Goal: Information Seeking & Learning: Learn about a topic

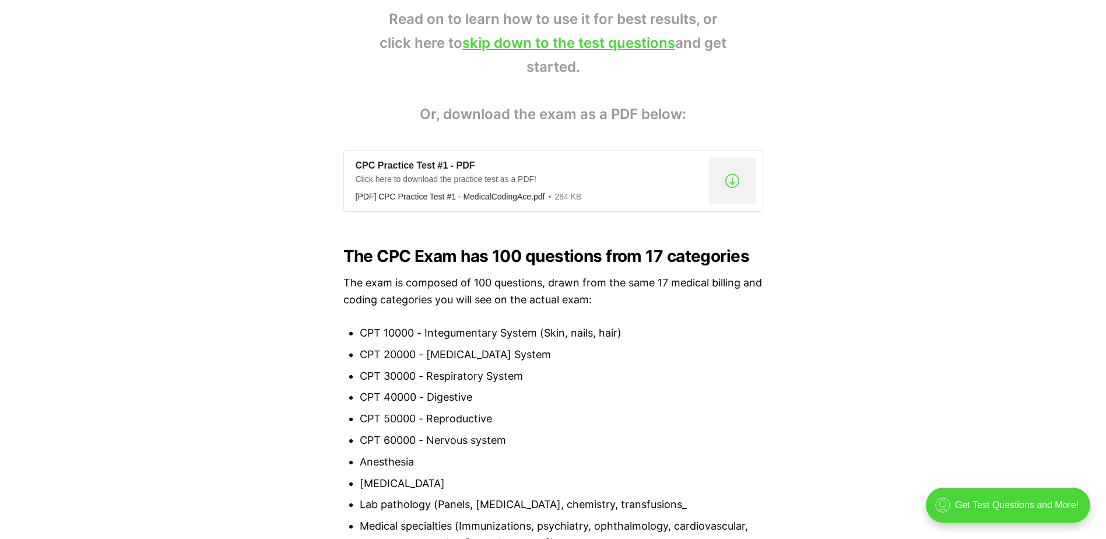
scroll to position [874, 0]
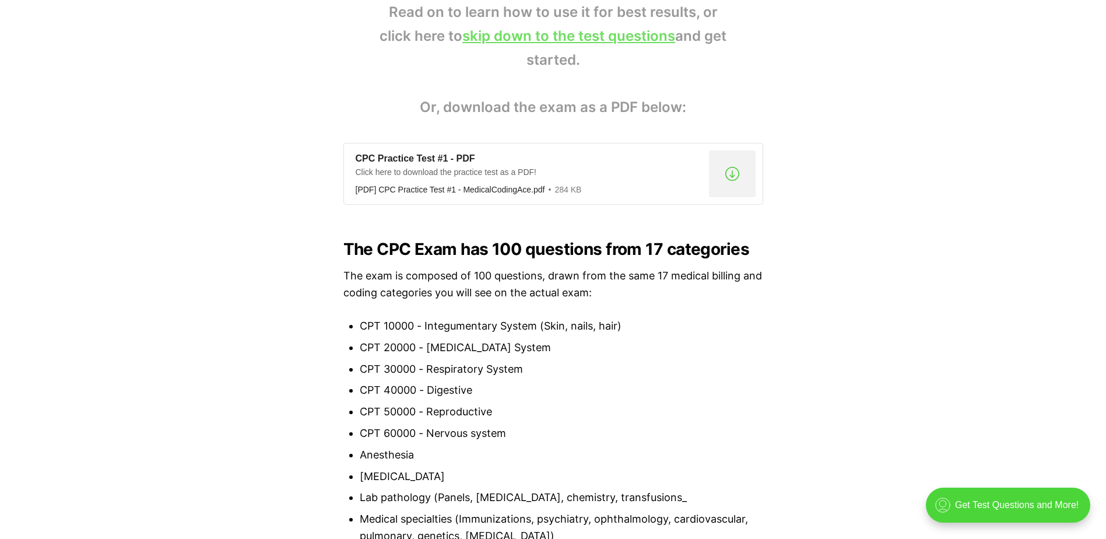
click at [594, 43] on link "skip down to the test questions" at bounding box center [568, 35] width 213 height 17
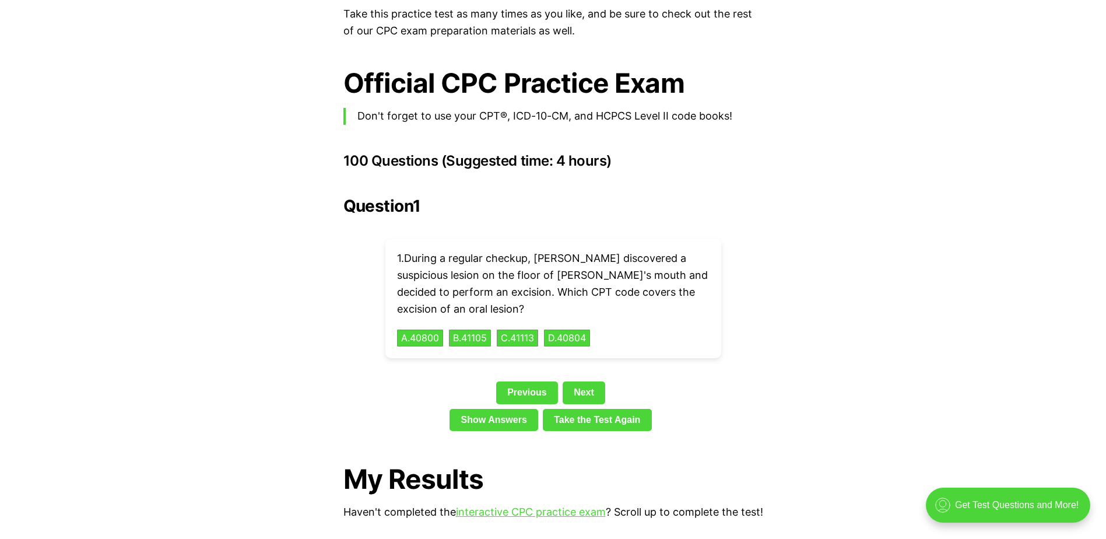
scroll to position [2496, 0]
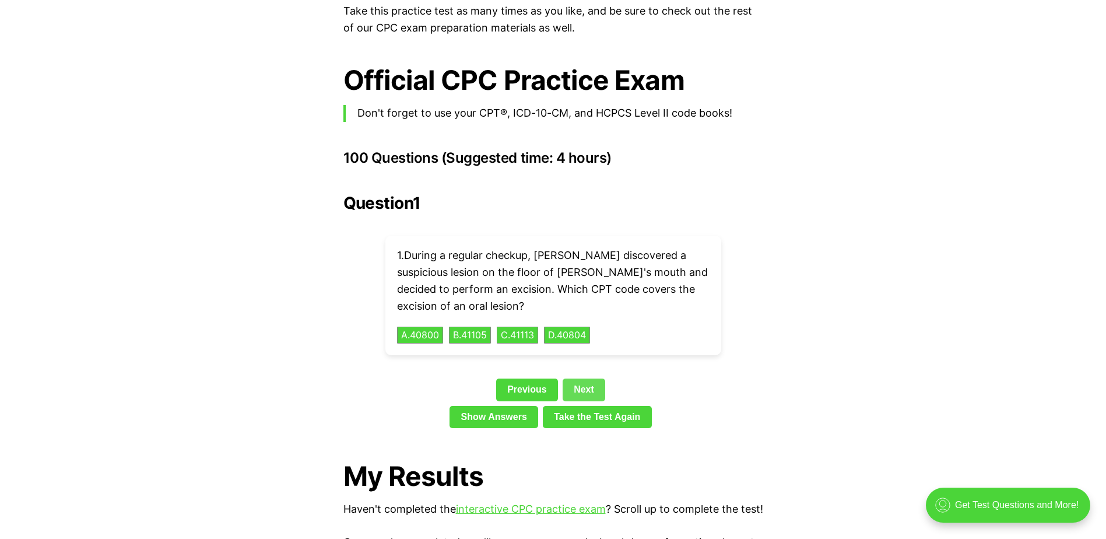
click at [588, 378] on link "Next" at bounding box center [583, 389] width 43 height 22
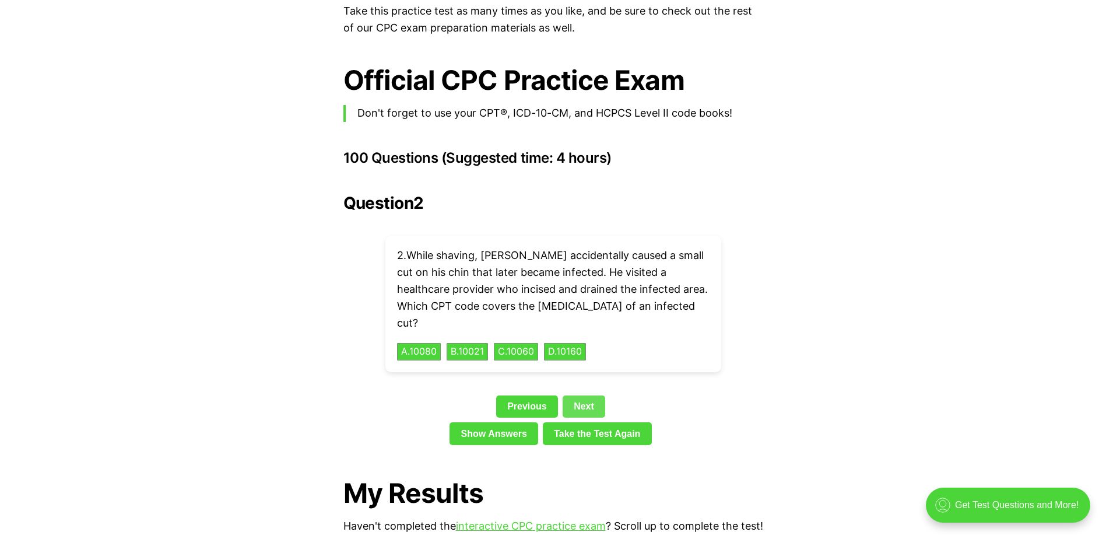
click at [588, 395] on link "Next" at bounding box center [583, 406] width 43 height 22
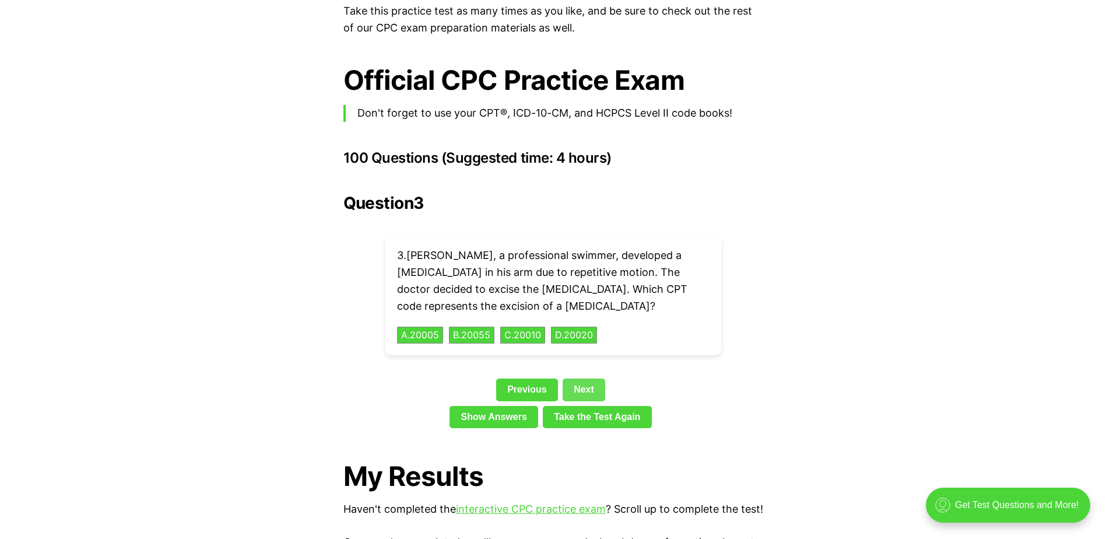
click at [583, 378] on link "Next" at bounding box center [583, 389] width 43 height 22
click at [585, 378] on link "Next" at bounding box center [583, 389] width 43 height 22
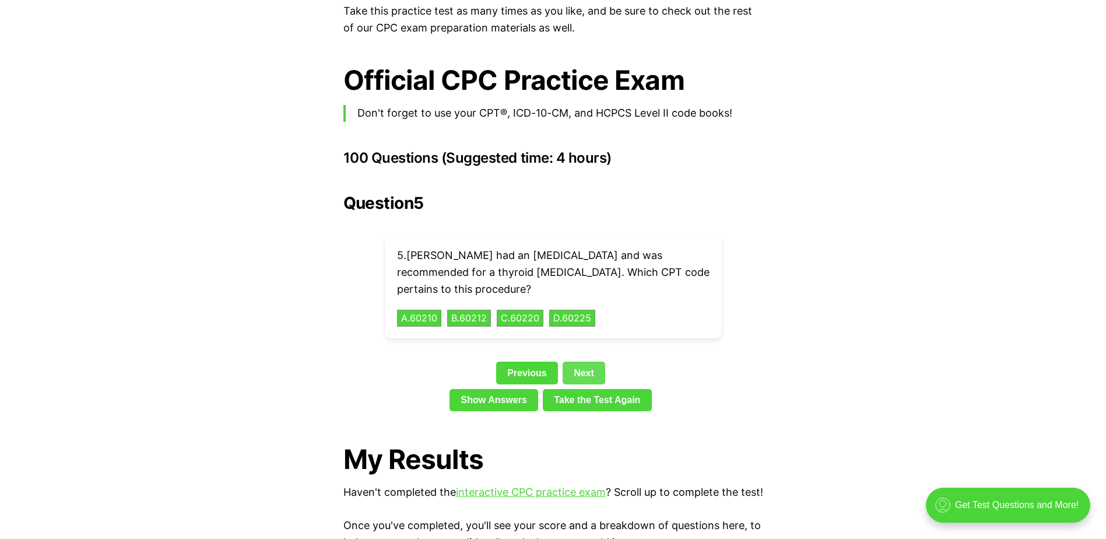
click at [583, 361] on link "Next" at bounding box center [583, 372] width 43 height 22
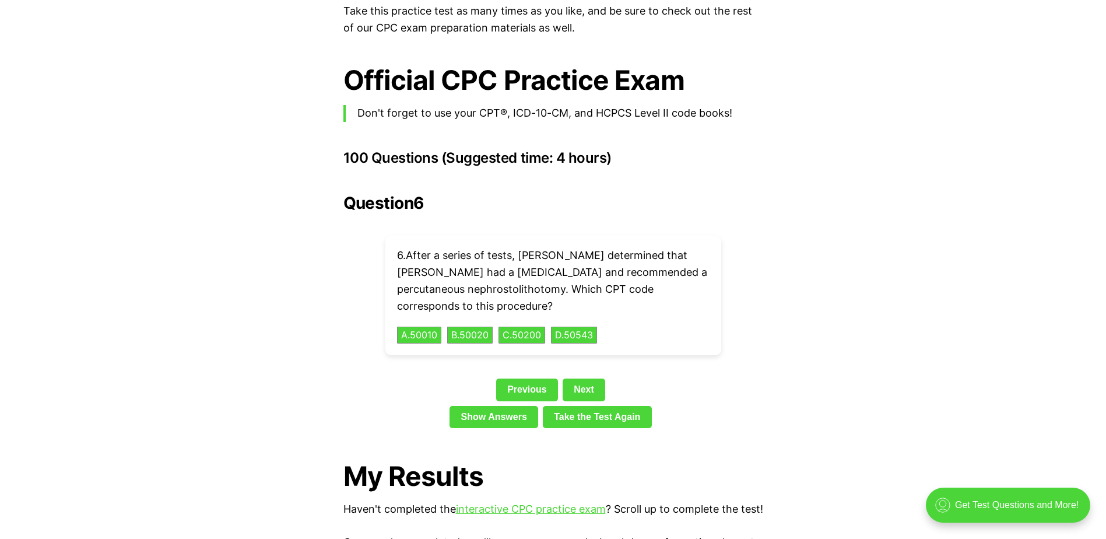
click at [583, 358] on div "Question 6 6 . After a series of tests, [PERSON_NAME] determined that [PERSON_N…" at bounding box center [553, 313] width 420 height 239
drag, startPoint x: 583, startPoint y: 358, endPoint x: 582, endPoint y: 370, distance: 11.1
click at [582, 378] on link "Next" at bounding box center [583, 389] width 43 height 22
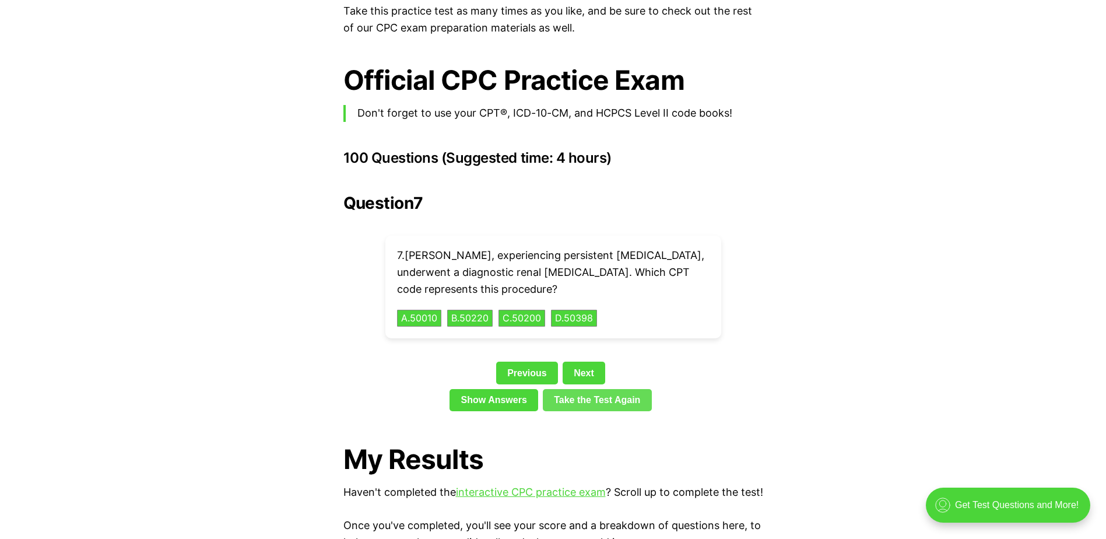
click at [582, 389] on link "Take the Test Again" at bounding box center [597, 400] width 109 height 22
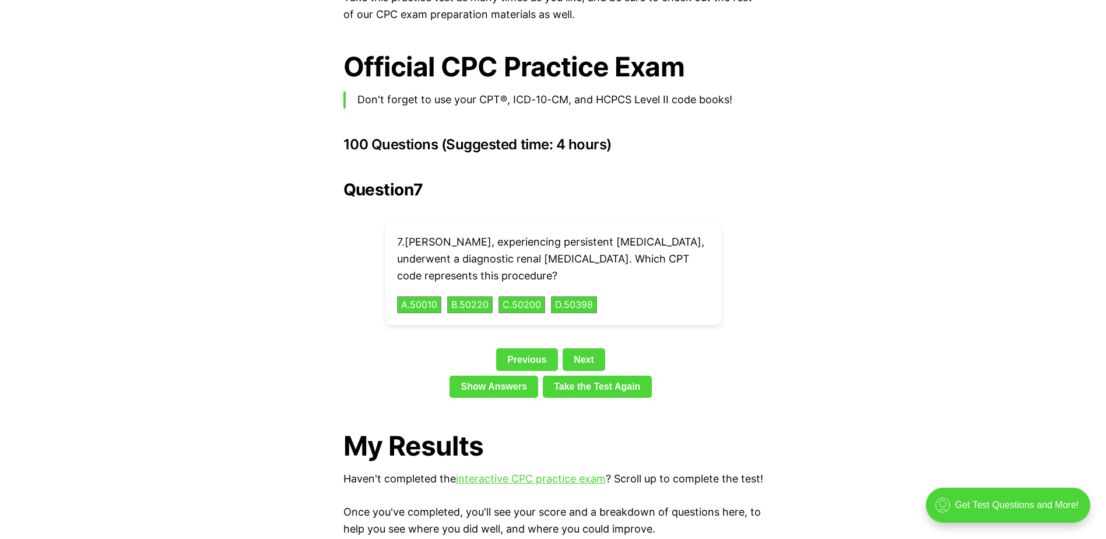
scroll to position [2523, 0]
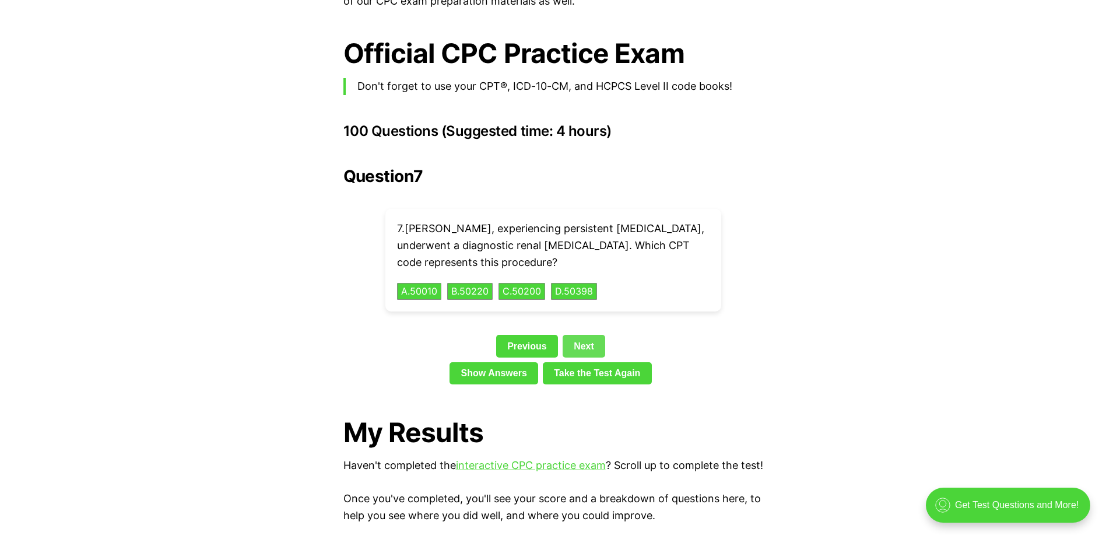
click at [570, 335] on link "Next" at bounding box center [583, 346] width 43 height 22
